Goal: Transaction & Acquisition: Download file/media

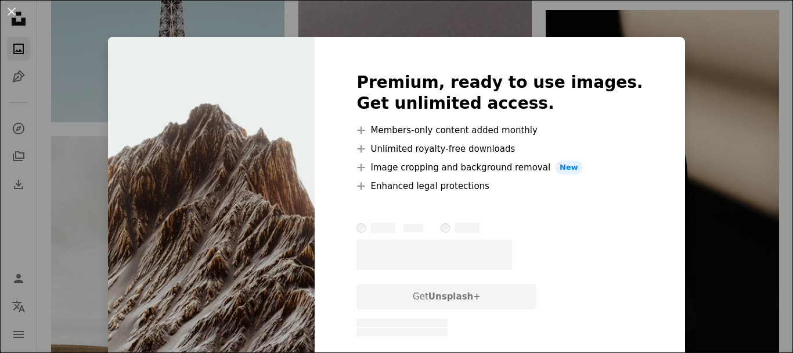
scroll to position [8365, 0]
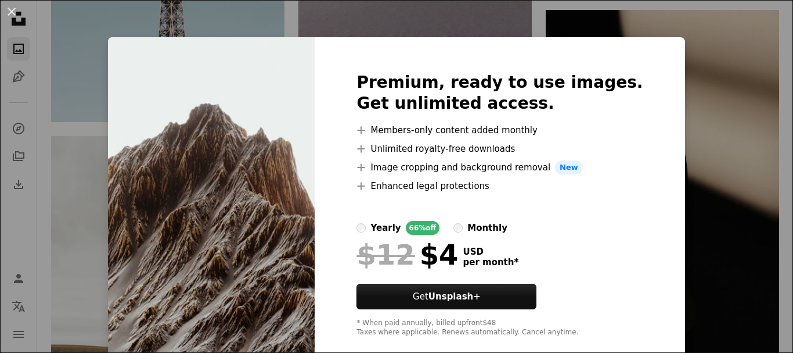
click at [660, 145] on div "An X shape Premium, ready to use images. Get unlimited access. A plus sign Memb…" at bounding box center [396, 176] width 793 height 353
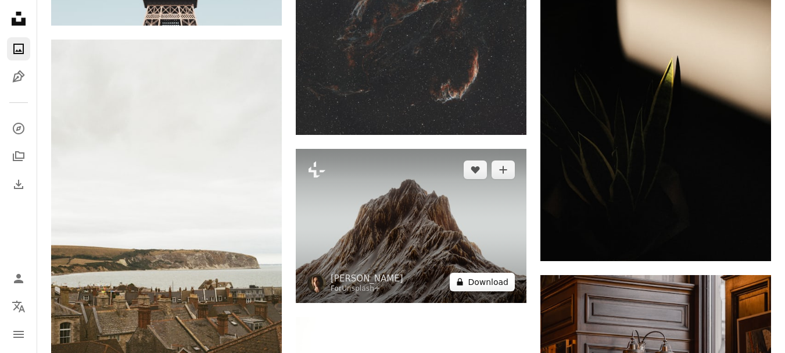
click at [497, 284] on button "A lock Download" at bounding box center [482, 281] width 65 height 19
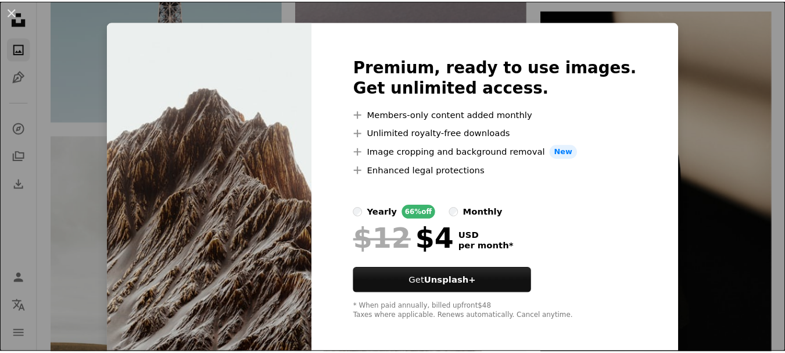
scroll to position [20, 0]
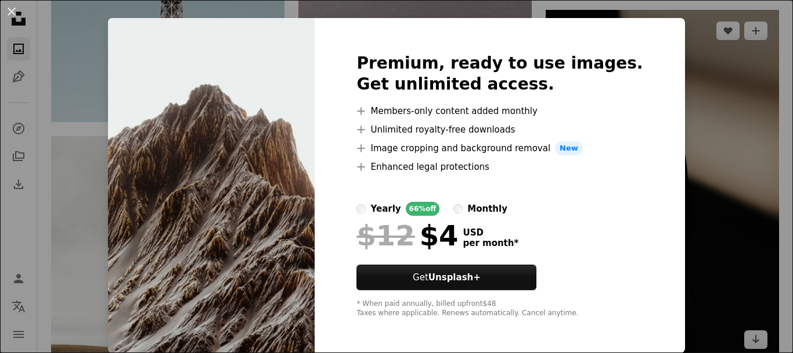
drag, startPoint x: 687, startPoint y: 73, endPoint x: 663, endPoint y: 94, distance: 31.7
click at [688, 73] on div "An X shape Premium, ready to use images. Get unlimited access. A plus sign Memb…" at bounding box center [396, 176] width 793 height 353
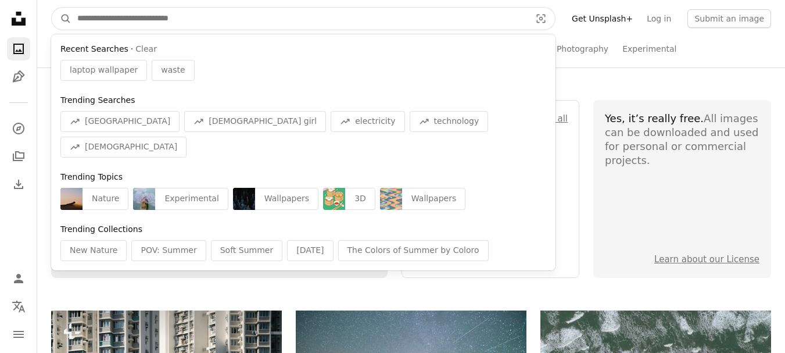
click at [166, 16] on input "Find visuals sitewide" at bounding box center [298, 19] width 455 height 22
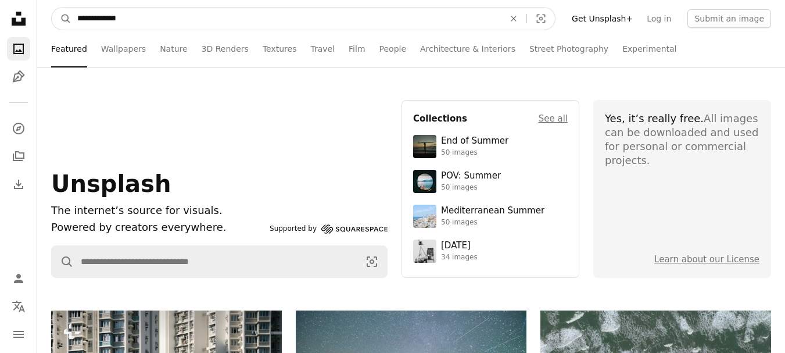
type input "**********"
click at [52, 8] on button "A magnifying glass" at bounding box center [62, 19] width 20 height 22
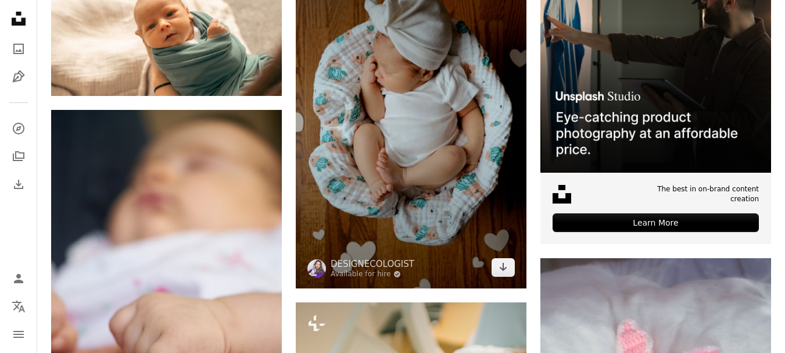
scroll to position [349, 0]
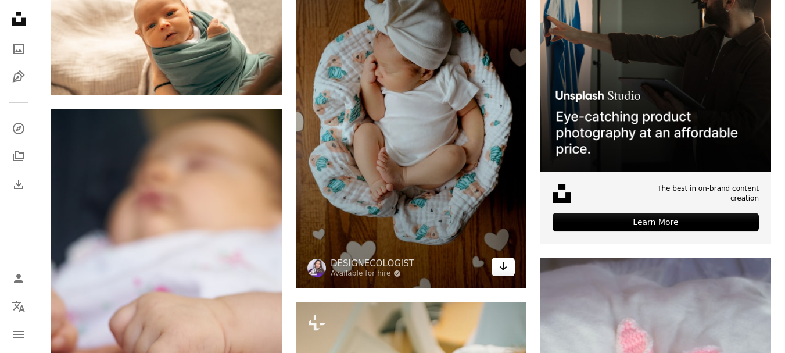
click at [504, 268] on icon "Download" at bounding box center [504, 266] width 8 height 8
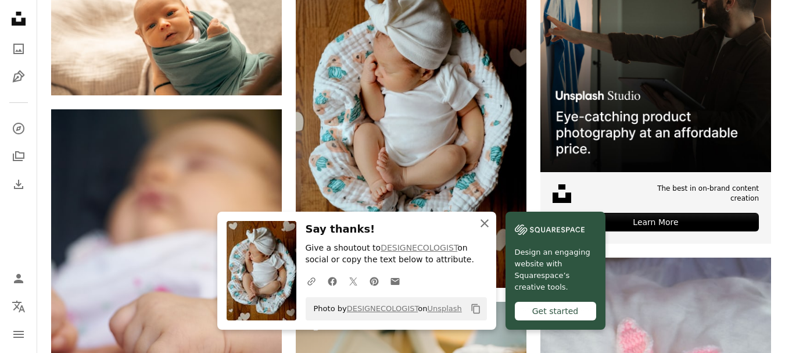
click at [487, 220] on icon "button" at bounding box center [484, 223] width 8 height 8
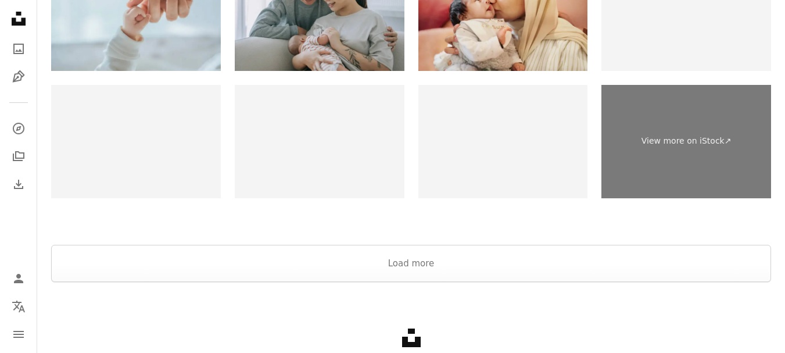
scroll to position [2498, 0]
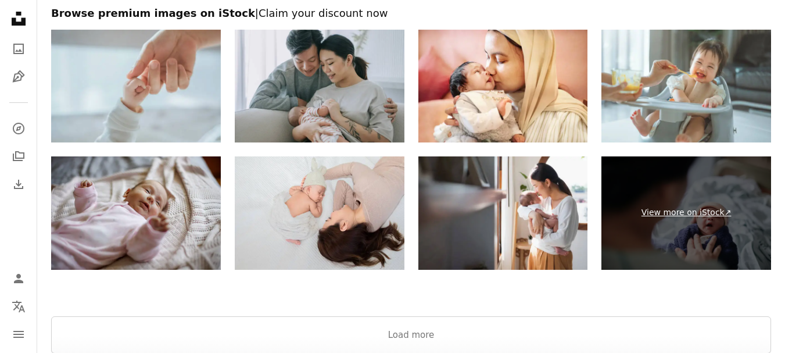
click at [667, 209] on link "View more on iStock ↗" at bounding box center [686, 212] width 170 height 113
